Goal: Transaction & Acquisition: Purchase product/service

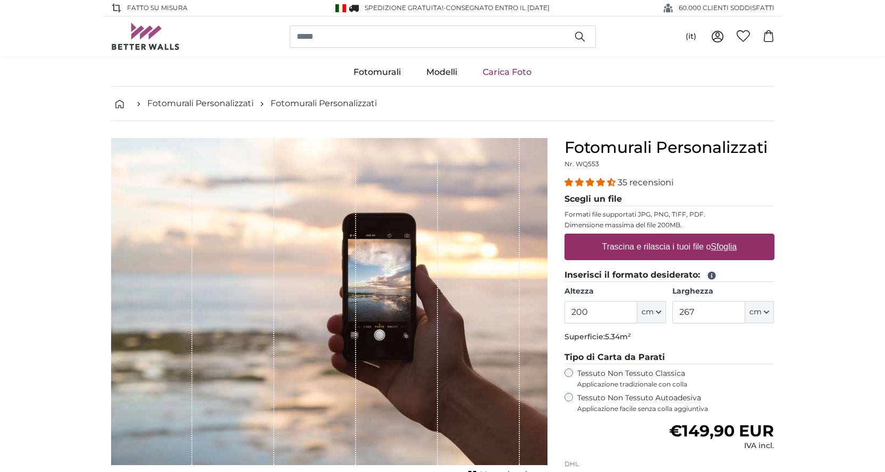
drag, startPoint x: 595, startPoint y: 277, endPoint x: 541, endPoint y: 277, distance: 53.7
click at [541, 277] on product-detail "[PERSON_NAME] immagine Mostra lunghezze Fotomurali Personalizzati Nr. WQ553 35 …" at bounding box center [443, 358] width 680 height 474
type input "265"
drag, startPoint x: 706, startPoint y: 309, endPoint x: 630, endPoint y: 320, distance: 76.8
click at [630, 320] on div "Altezza 265 ft cm Centimeter (cm) Inches (inch) Feet (ft. in.) [GEOGRAPHIC_DATA…" at bounding box center [669, 304] width 210 height 37
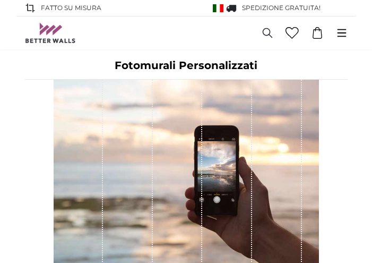
type input "300"
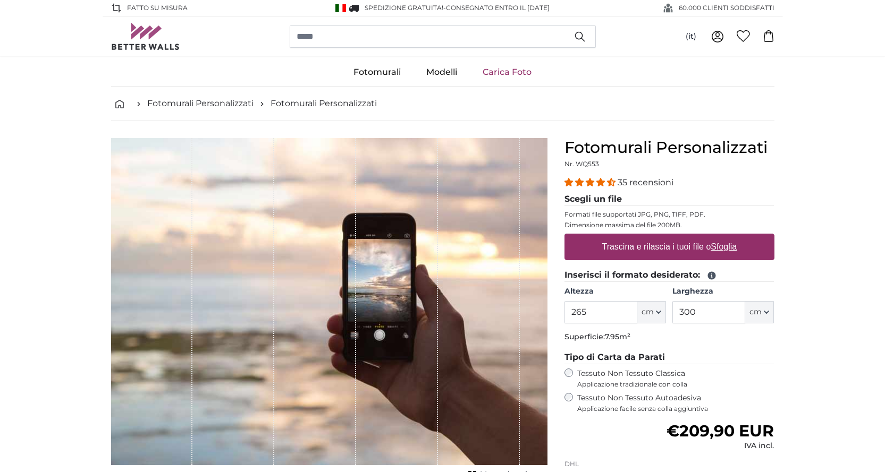
click at [623, 240] on label "Trascina e rilascia i tuoi file o Sfoglia" at bounding box center [668, 246] width 143 height 21
click at [623, 237] on input "Trascina e rilascia i tuoi file o Sfoglia" at bounding box center [669, 235] width 210 height 3
type input "**********"
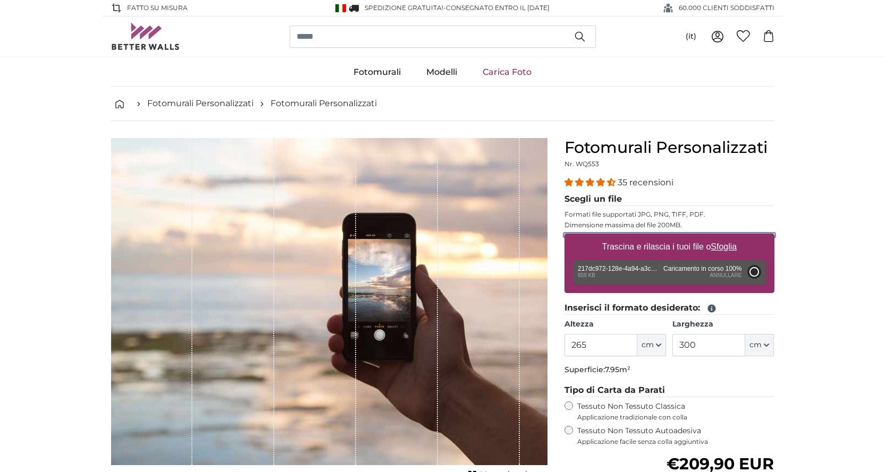
type input "104.5"
type input "70"
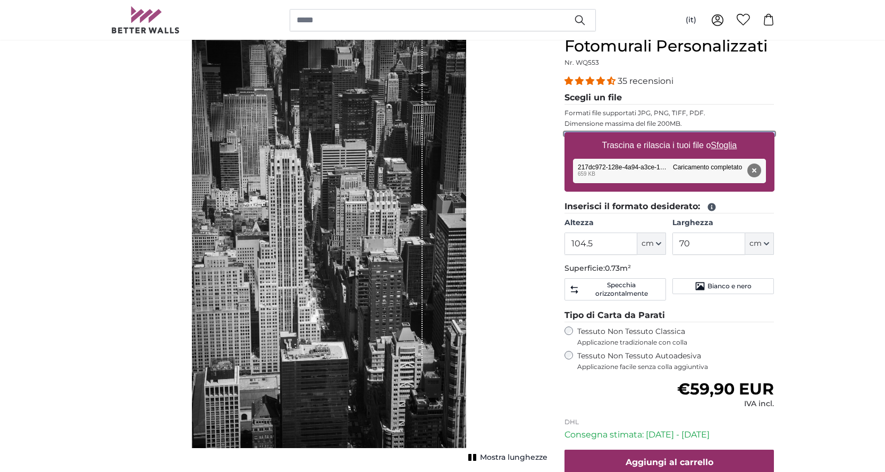
scroll to position [106, 0]
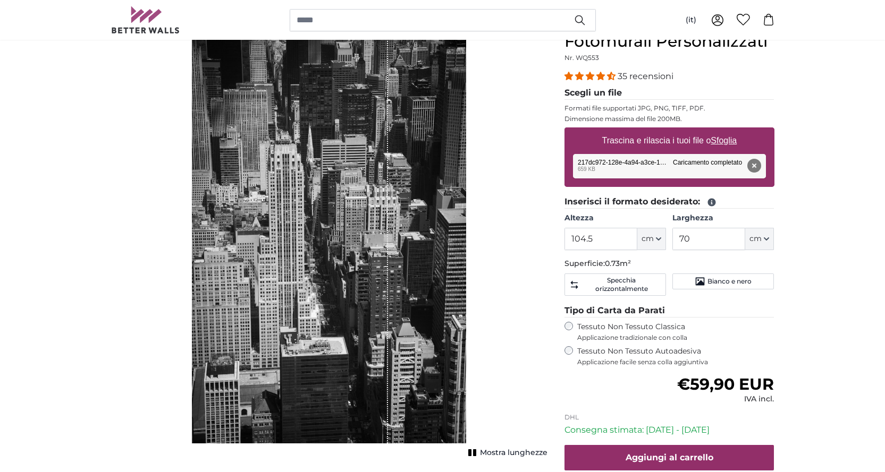
drag, startPoint x: 360, startPoint y: 222, endPoint x: 190, endPoint y: 225, distance: 169.5
click at [190, 225] on div "Mostra lunghezze" at bounding box center [329, 244] width 436 height 425
drag, startPoint x: 234, startPoint y: 226, endPoint x: 354, endPoint y: 227, distance: 120.1
click at [354, 227] on div "1 of 1" at bounding box center [290, 238] width 196 height 412
drag, startPoint x: 355, startPoint y: 227, endPoint x: 343, endPoint y: 223, distance: 12.8
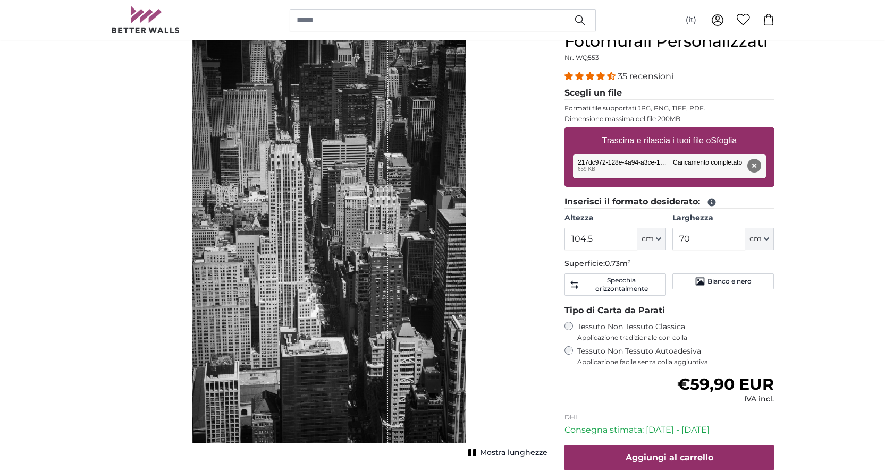
click at [343, 223] on div "1 of 1" at bounding box center [290, 238] width 196 height 412
drag, startPoint x: 337, startPoint y: 227, endPoint x: 336, endPoint y: 218, distance: 9.1
click at [336, 217] on div "1 of 1" at bounding box center [290, 238] width 196 height 412
drag, startPoint x: 336, startPoint y: 218, endPoint x: 289, endPoint y: 219, distance: 47.3
click at [289, 219] on div "1 of 1" at bounding box center [290, 238] width 196 height 412
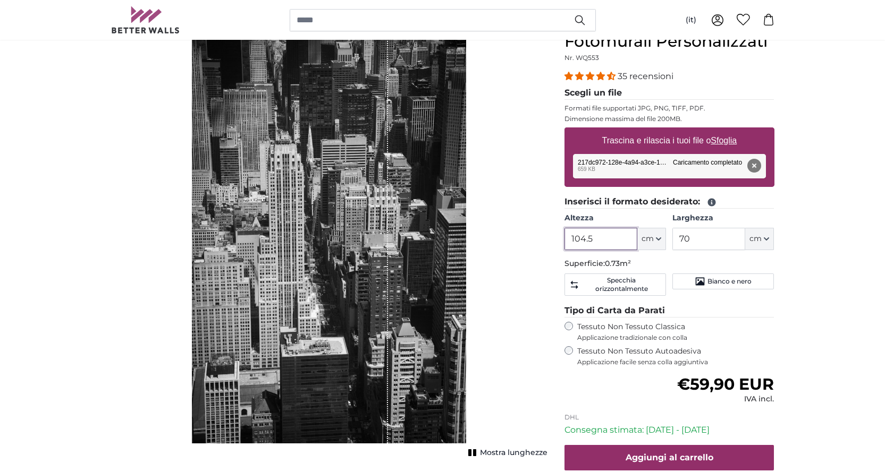
drag, startPoint x: 597, startPoint y: 239, endPoint x: 504, endPoint y: 238, distance: 93.5
click at [504, 238] on product-detail "[PERSON_NAME] immagine Mostra lunghezze Fotomurali Personalizzati Nr. WQ553 35 …" at bounding box center [443, 282] width 680 height 534
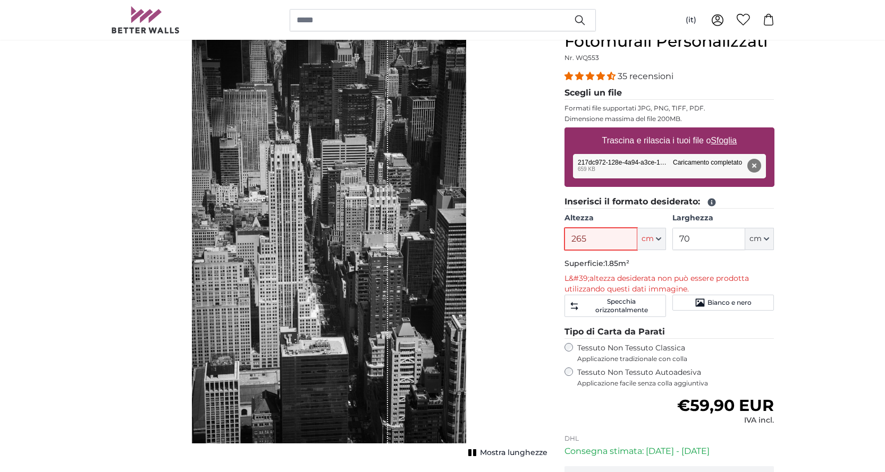
type input "265"
click at [710, 241] on input "70" at bounding box center [708, 239] width 73 height 22
type input "7"
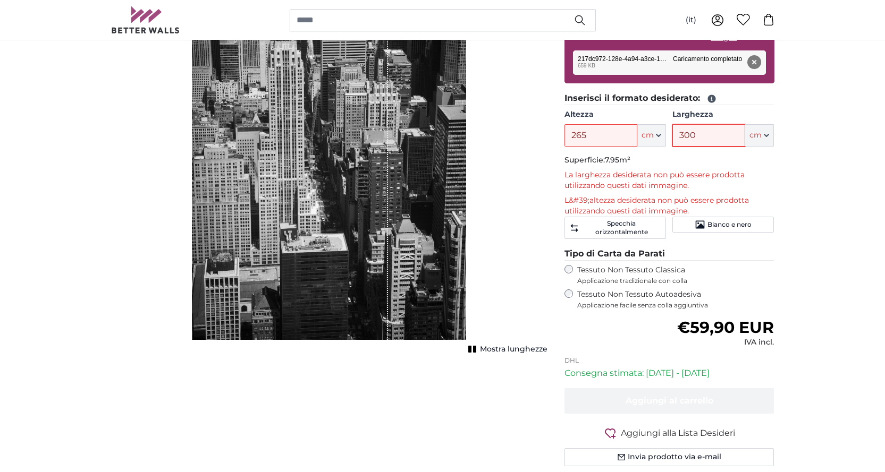
scroll to position [53, 0]
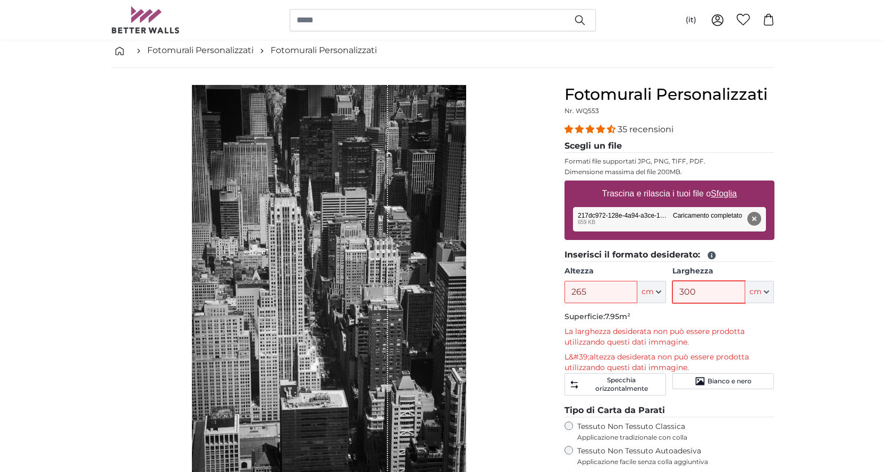
type input "300"
click at [351, 256] on div "1 of 1" at bounding box center [290, 291] width 196 height 412
drag, startPoint x: 558, startPoint y: 294, endPoint x: 514, endPoint y: 294, distance: 44.6
click at [514, 294] on product-detail "[PERSON_NAME] immagine Mostra lunghezze Fotomurali Personalizzati Nr. WQ553 35 …" at bounding box center [443, 358] width 680 height 581
type input "200"
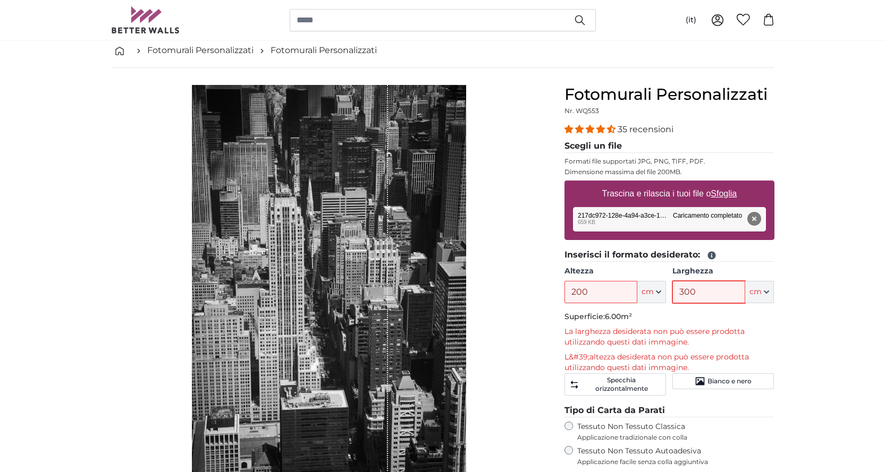
drag, startPoint x: 699, startPoint y: 291, endPoint x: 648, endPoint y: 296, distance: 51.8
click at [648, 296] on div "Altezza 200 ft cm Centimeter (cm) Inches (inch) Feet (ft. in.) [GEOGRAPHIC_DATA…" at bounding box center [669, 284] width 210 height 37
type input "200"
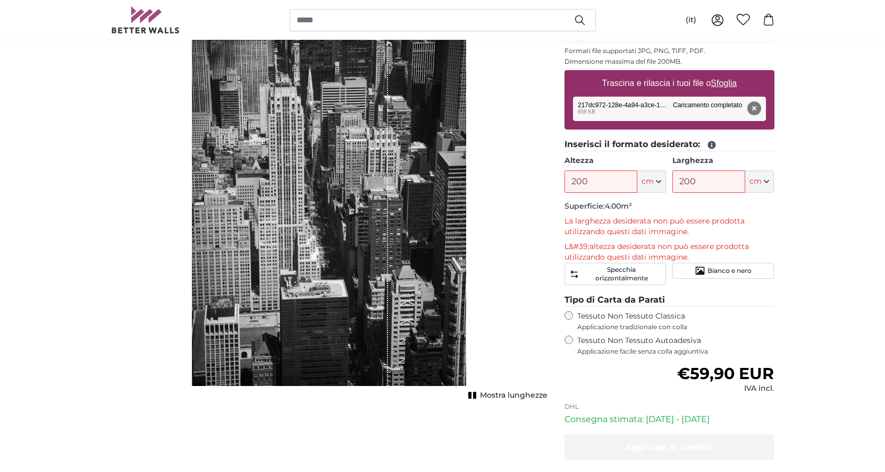
scroll to position [159, 0]
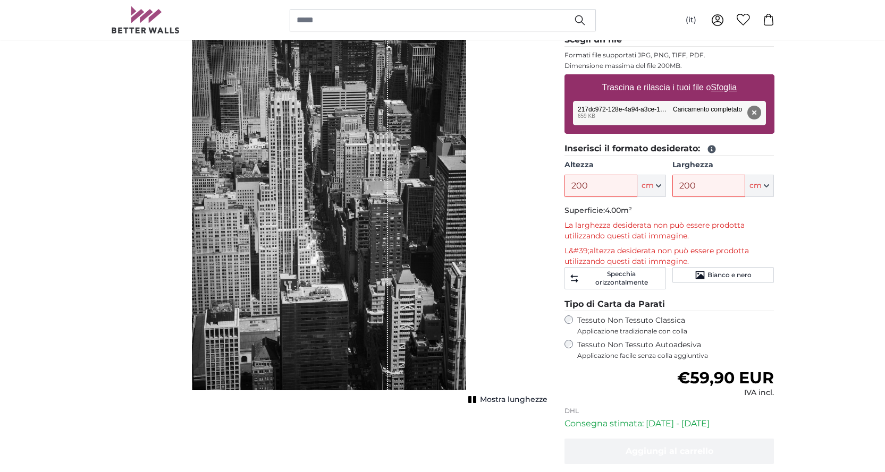
click at [238, 218] on div "1 of 1" at bounding box center [290, 185] width 196 height 412
drag, startPoint x: 263, startPoint y: 215, endPoint x: 220, endPoint y: 220, distance: 43.4
click at [220, 220] on div "1 of 1" at bounding box center [290, 185] width 196 height 412
click at [483, 400] on span "Mostra lunghezze" at bounding box center [513, 400] width 67 height 11
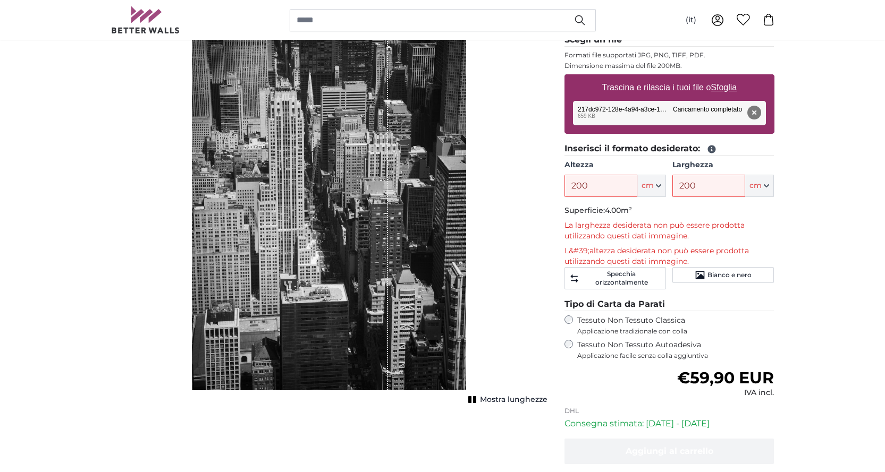
click at [483, 400] on span "Mostra lunghezze" at bounding box center [513, 400] width 67 height 11
click at [471, 400] on rect "1 of 1" at bounding box center [469, 399] width 3 height 7
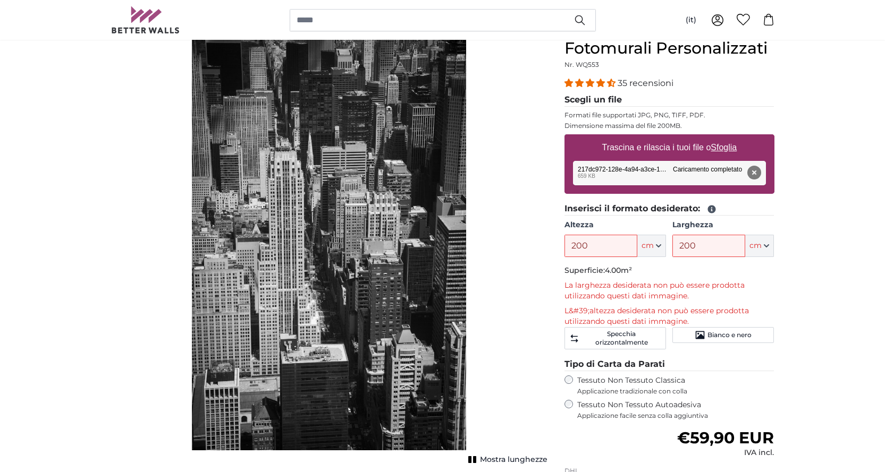
scroll to position [106, 0]
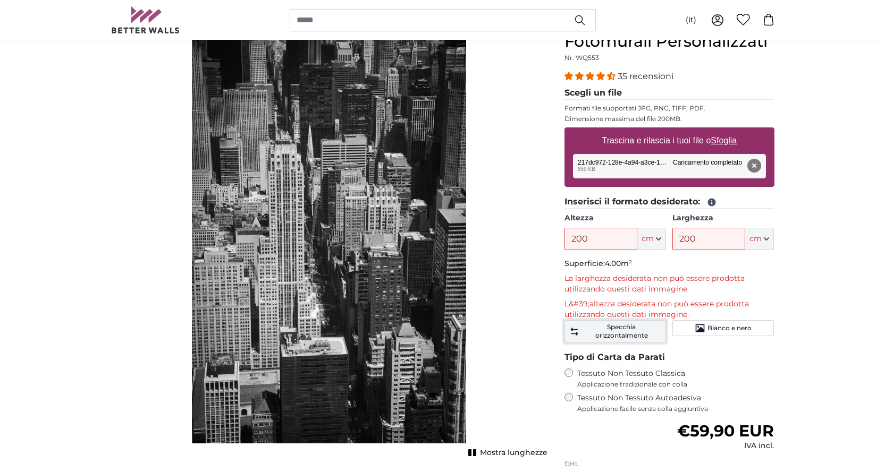
click at [614, 331] on span "Specchia orizzontalmente" at bounding box center [621, 331] width 80 height 17
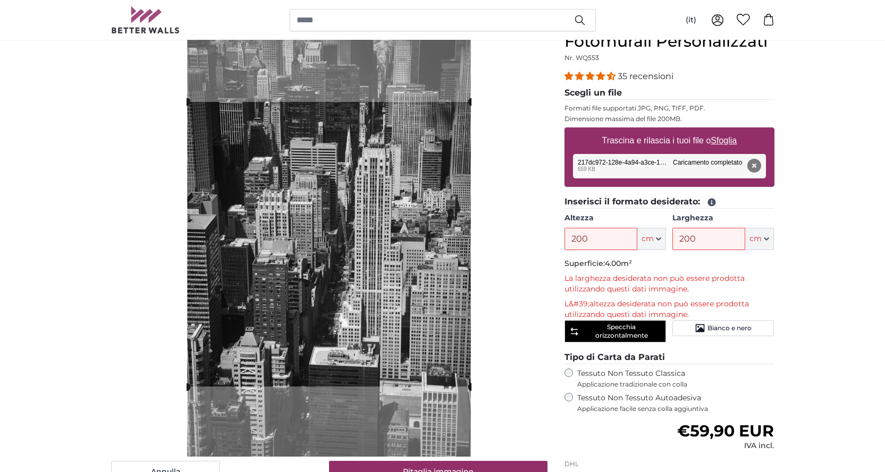
drag, startPoint x: 146, startPoint y: 191, endPoint x: 236, endPoint y: 252, distance: 109.5
click at [149, 289] on div "[PERSON_NAME] immagine" at bounding box center [329, 258] width 436 height 452
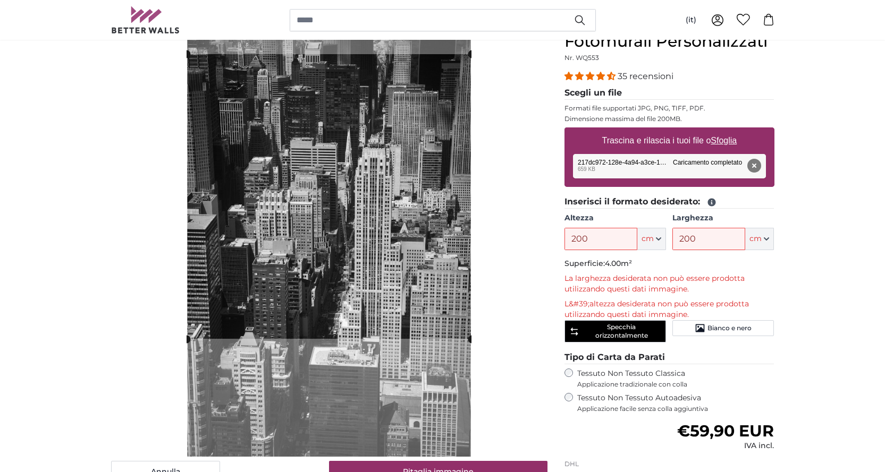
click at [316, 192] on cropper-handle at bounding box center [328, 196] width 285 height 285
drag, startPoint x: 698, startPoint y: 240, endPoint x: 646, endPoint y: 240, distance: 52.6
click at [646, 240] on div "Altezza 200 ft cm Centimeter (cm) Inches (inch) Feet (ft. in.) [GEOGRAPHIC_DATA…" at bounding box center [669, 231] width 210 height 37
drag, startPoint x: 553, startPoint y: 240, endPoint x: 531, endPoint y: 240, distance: 21.8
click at [531, 240] on product-detail "[PERSON_NAME] immagine Mostra lunghezze Fotomurali Personalizzati Nr. WQ553 35 …" at bounding box center [443, 305] width 680 height 581
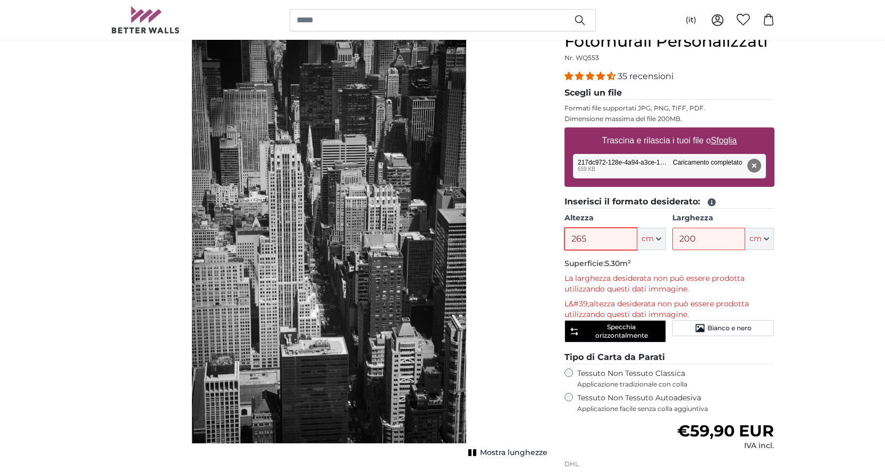
type input "265"
drag, startPoint x: 245, startPoint y: 258, endPoint x: 123, endPoint y: 261, distance: 122.8
click at [123, 261] on div "Mostra lunghezze" at bounding box center [329, 244] width 436 height 425
drag, startPoint x: 274, startPoint y: 257, endPoint x: 317, endPoint y: 295, distance: 56.8
click at [131, 257] on div "Mostra lunghezze" at bounding box center [329, 244] width 436 height 425
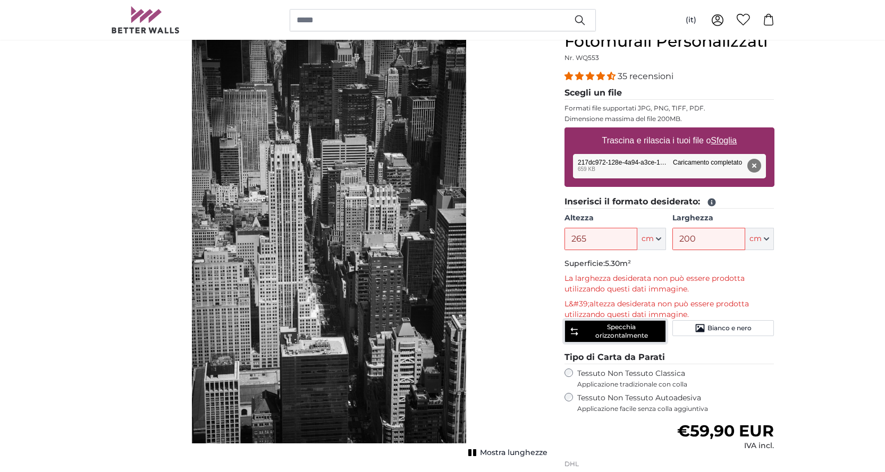
click at [625, 329] on span "Specchia orizzontalmente" at bounding box center [621, 331] width 80 height 17
click at [619, 332] on span "Specchia orizzontalmente" at bounding box center [621, 331] width 80 height 17
click at [618, 332] on span "Specchia orizzontalmente" at bounding box center [621, 331] width 80 height 17
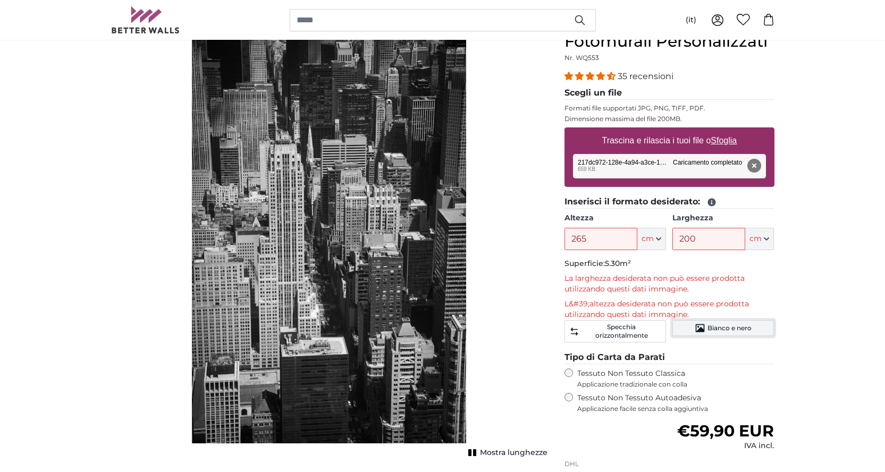
click at [711, 327] on span "Bianco e nero" at bounding box center [729, 328] width 44 height 9
drag, startPoint x: 288, startPoint y: 241, endPoint x: 373, endPoint y: 257, distance: 86.5
click at [373, 257] on img "1 of 1" at bounding box center [329, 238] width 275 height 412
drag, startPoint x: 292, startPoint y: 258, endPoint x: 275, endPoint y: 261, distance: 17.3
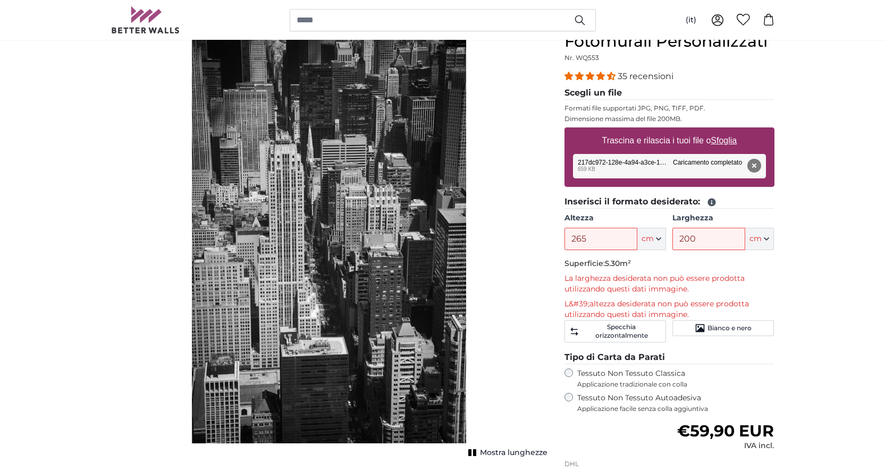
click at [275, 261] on img "1 of 1" at bounding box center [329, 238] width 275 height 412
click at [704, 330] on icon "Bianco e nero" at bounding box center [699, 328] width 11 height 11
